Goal: Information Seeking & Learning: Learn about a topic

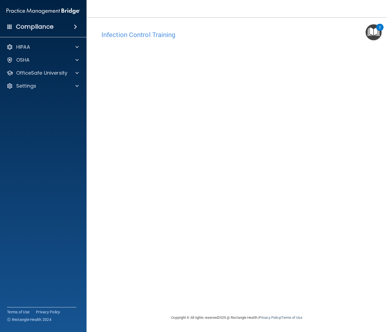
click at [293, 14] on nav "Toggle navigation [PERSON_NAME] [EMAIL_ADDRESS][DOMAIN_NAME] Manage My Enterpri…" at bounding box center [236, 8] width 300 height 17
click at [32, 67] on div "HIPAA Documents and Policies Report an Incident Business Associates Emergency P…" at bounding box center [43, 67] width 87 height 56
click at [38, 71] on p "OfficeSafe University" at bounding box center [41, 73] width 51 height 6
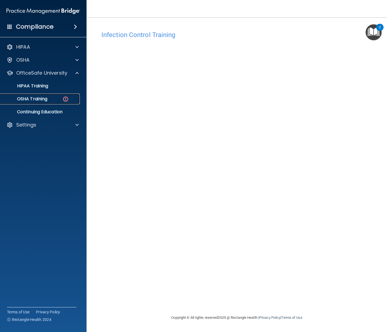
click at [60, 98] on div "OSHA Training" at bounding box center [41, 98] width 74 height 5
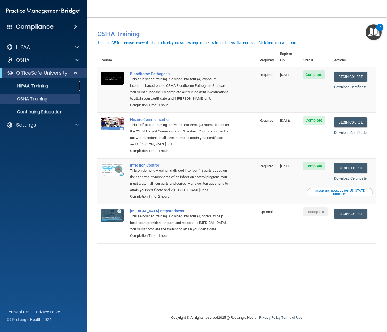
click at [41, 84] on p "HIPAA Training" at bounding box center [26, 85] width 45 height 5
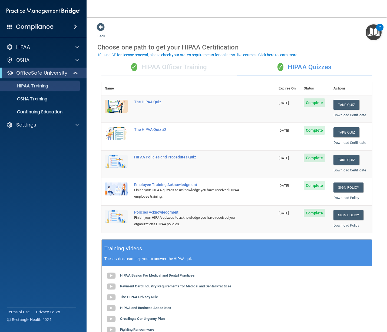
click at [164, 65] on div "✓ HIPAA Officer Training" at bounding box center [168, 67] width 135 height 16
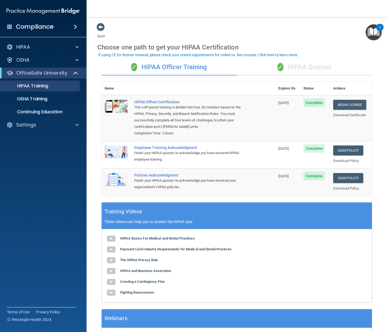
click at [294, 69] on div "✓ HIPAA Quizzes" at bounding box center [304, 67] width 135 height 16
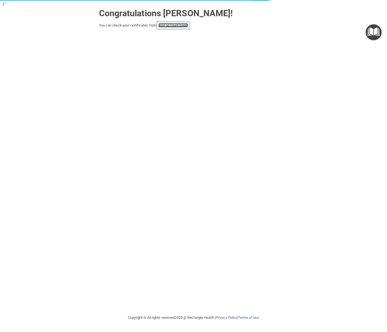
click at [170, 25] on link "your account page!" at bounding box center [172, 25] width 29 height 4
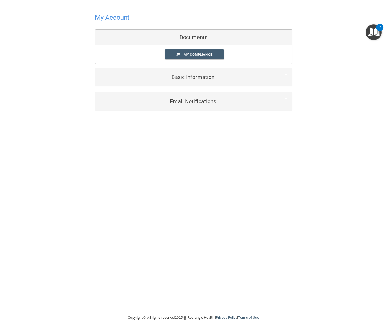
click at [118, 17] on h4 "My Account" at bounding box center [112, 17] width 35 height 7
click at [119, 20] on h4 "My Account" at bounding box center [112, 17] width 35 height 7
